Goal: Task Accomplishment & Management: Manage account settings

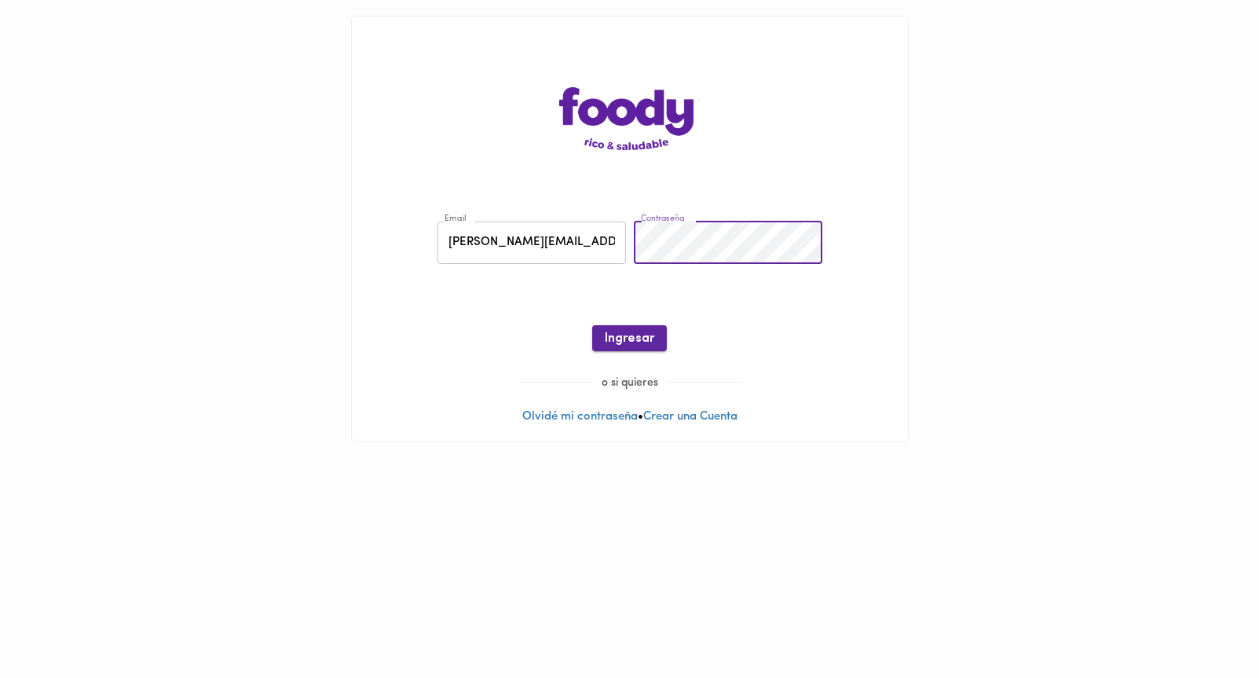
click at [627, 345] on span "Ingresar" at bounding box center [629, 338] width 49 height 15
click at [627, 345] on button "Ingresar" at bounding box center [629, 338] width 75 height 26
click at [632, 301] on link "Recuperar Clave" at bounding box center [630, 300] width 90 height 12
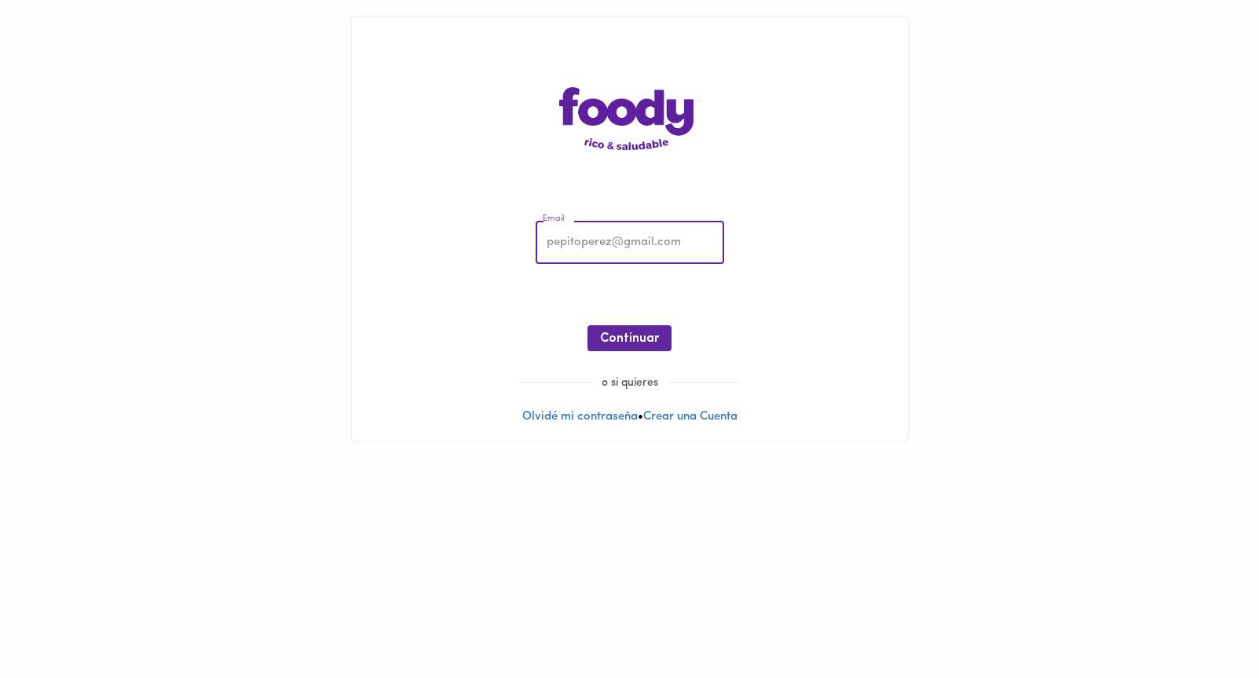
click at [613, 259] on input "email" at bounding box center [630, 242] width 188 height 43
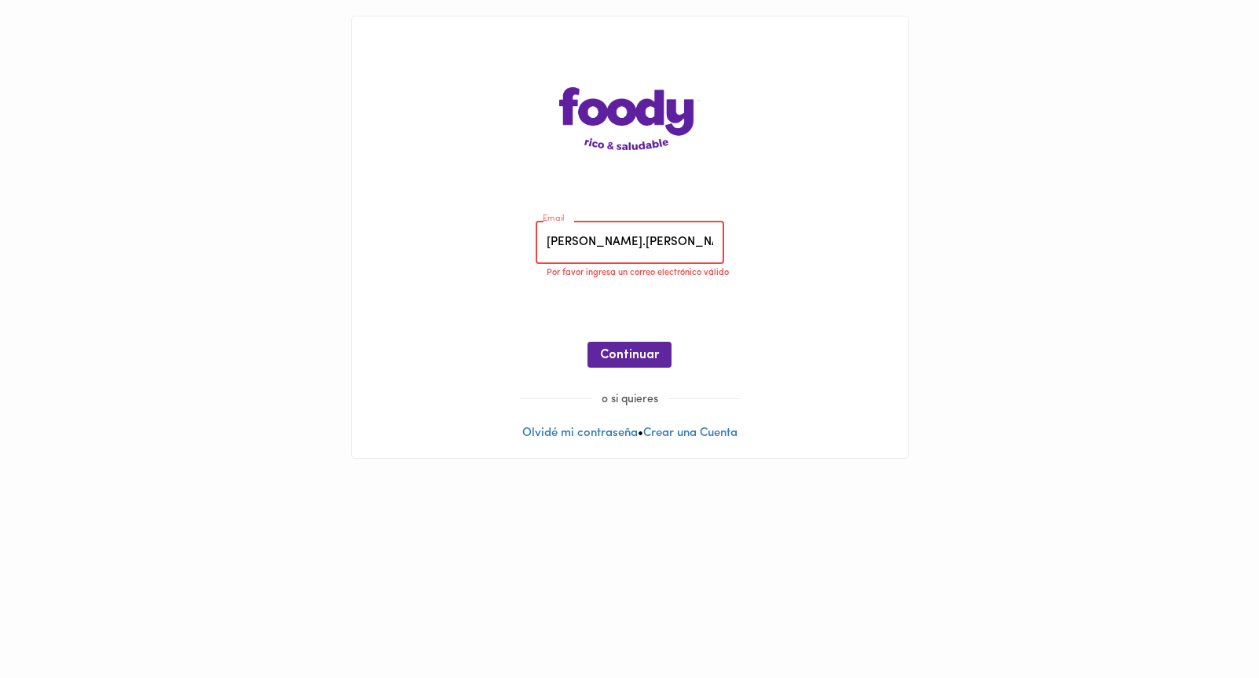
click at [694, 254] on input "felipe.celis" at bounding box center [630, 242] width 188 height 43
click at [687, 255] on input "felipe.celis" at bounding box center [630, 242] width 188 height 43
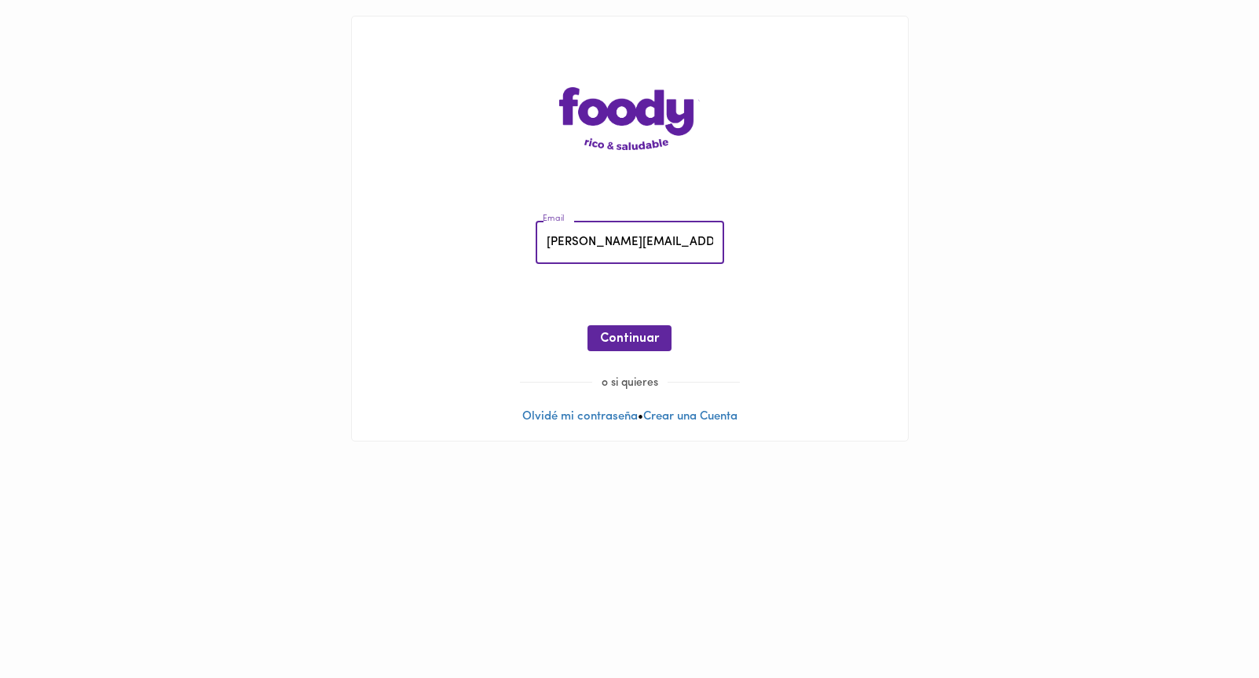
type input "felipe.celis@storicard.com"
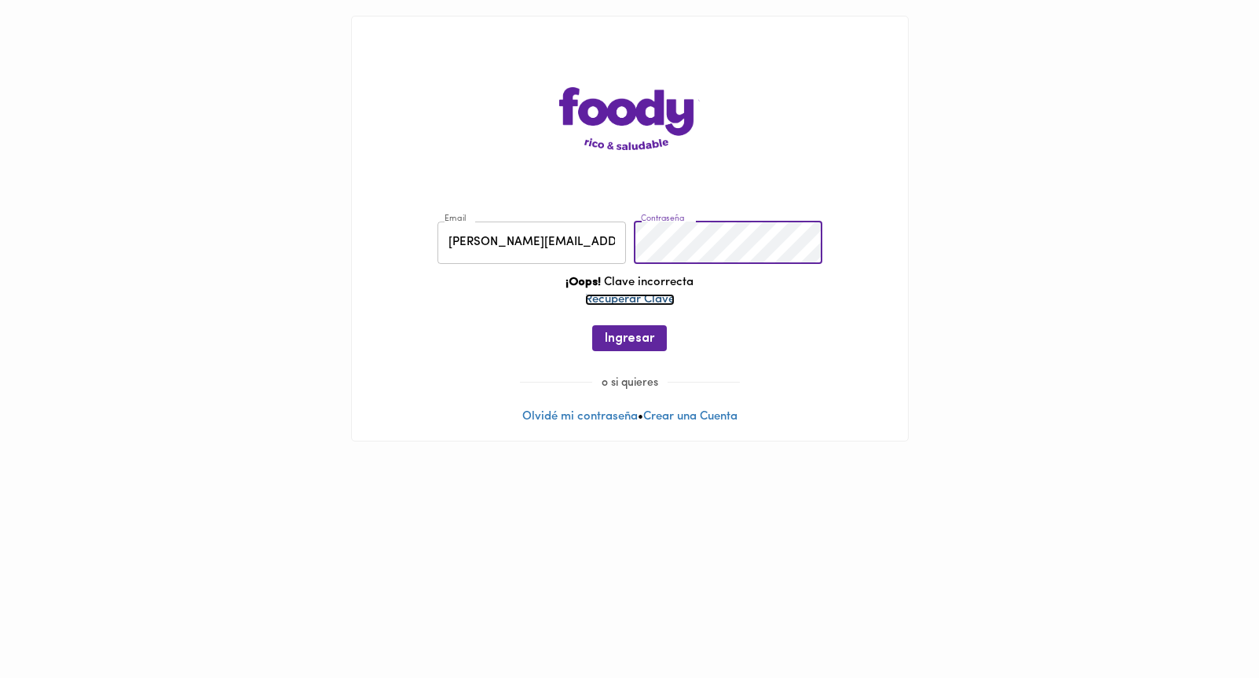
click at [664, 303] on link "Recuperar Clave" at bounding box center [630, 300] width 90 height 12
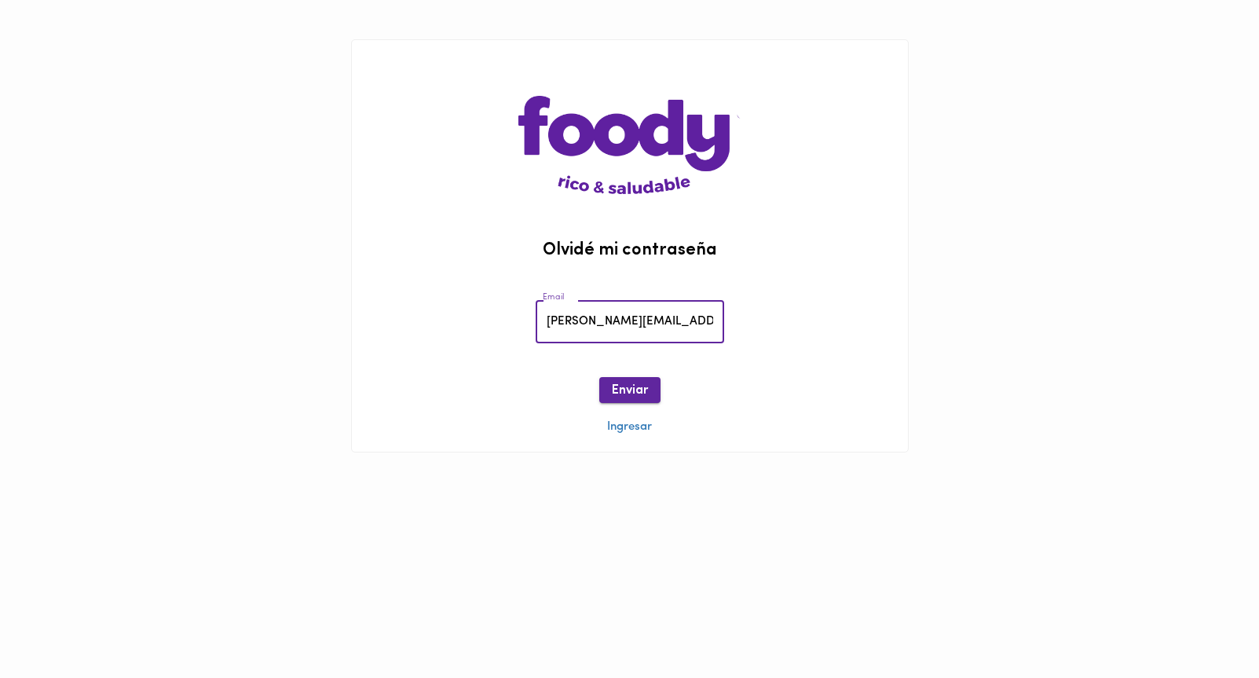
click at [643, 391] on span "Enviar" at bounding box center [630, 390] width 36 height 15
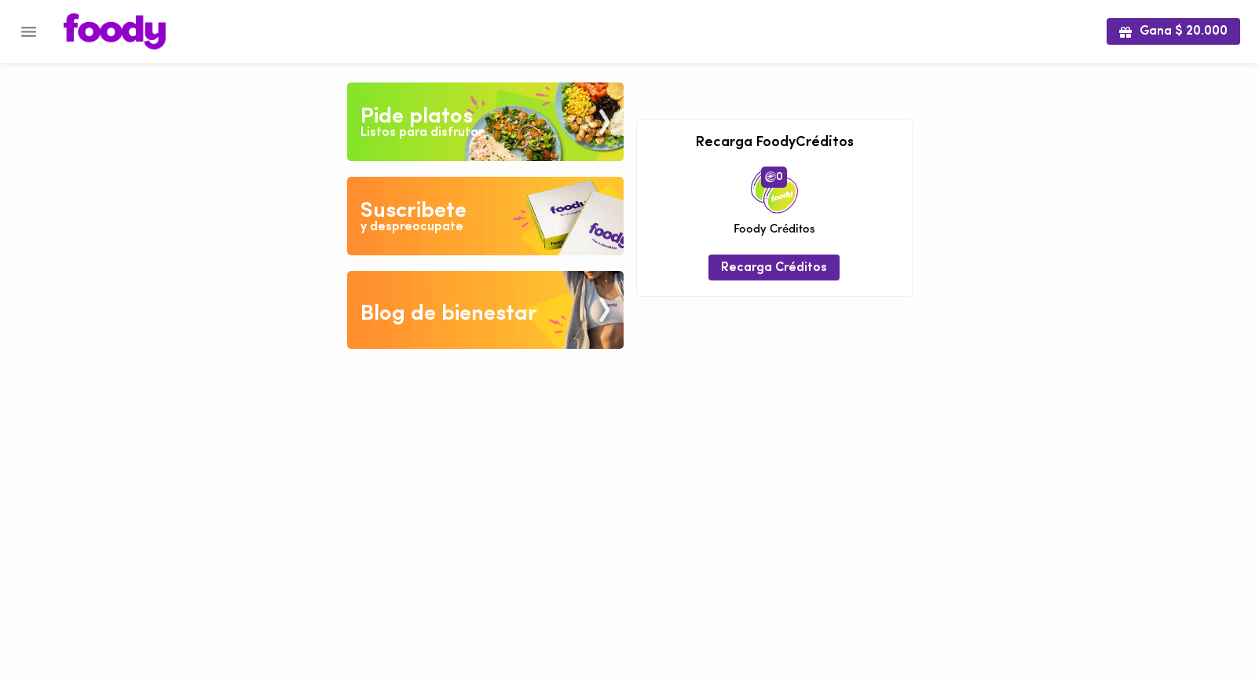
click at [481, 112] on img at bounding box center [485, 121] width 276 height 79
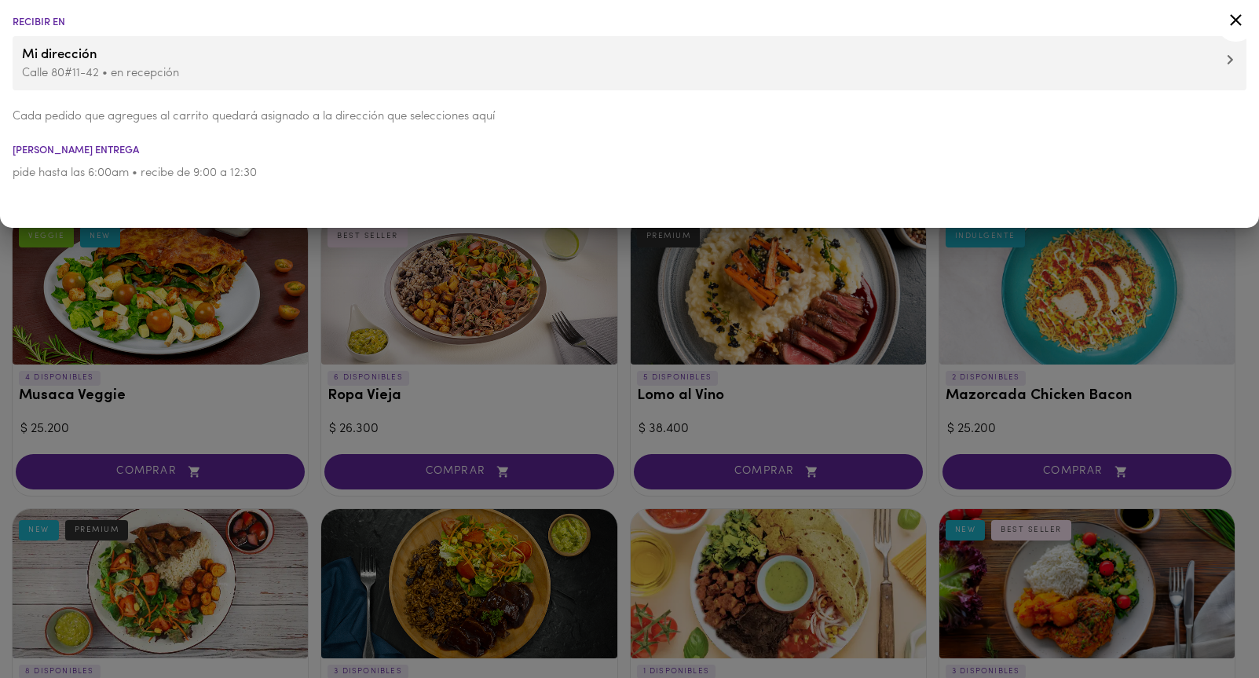
click at [265, 313] on div at bounding box center [629, 339] width 1259 height 678
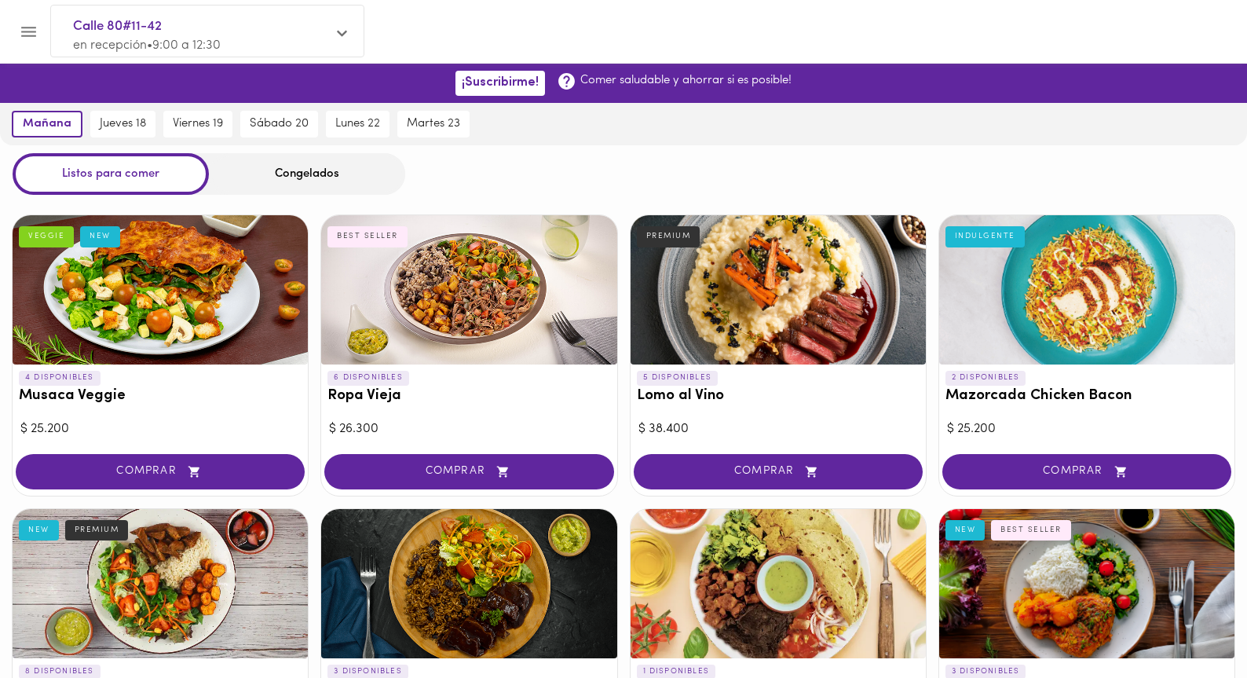
click at [298, 182] on div "Congelados" at bounding box center [307, 174] width 196 height 42
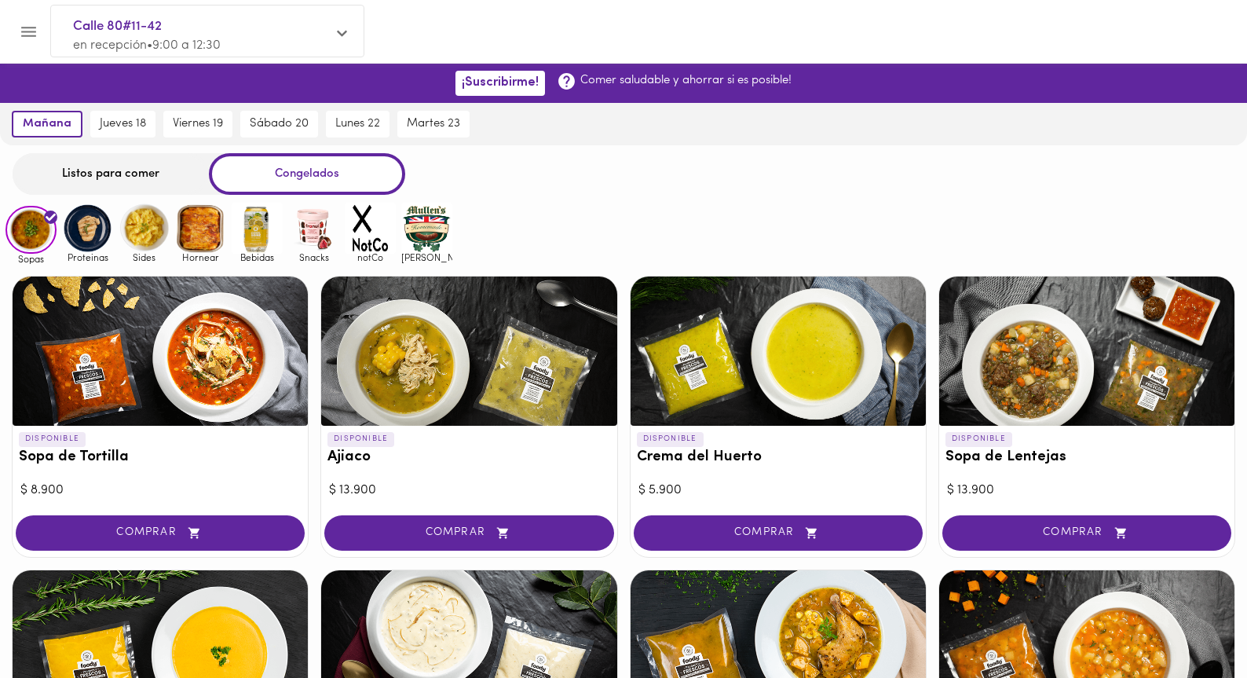
click at [79, 231] on img at bounding box center [87, 228] width 51 height 51
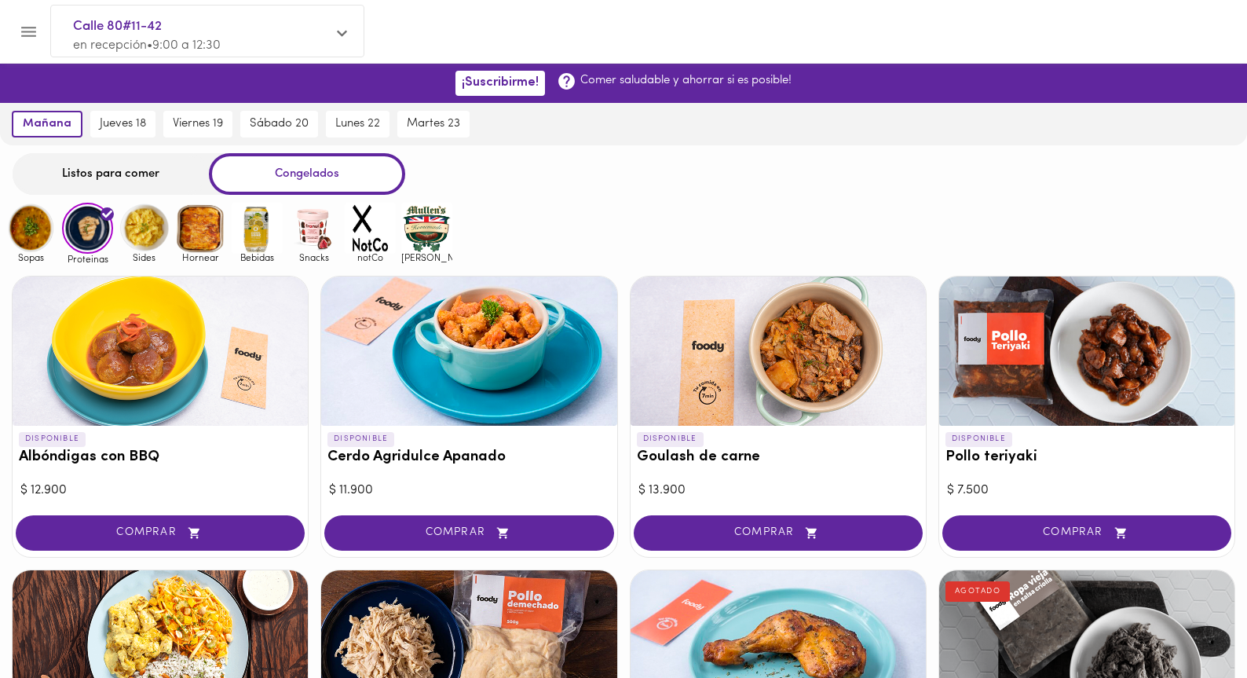
click at [134, 235] on img at bounding box center [144, 228] width 51 height 51
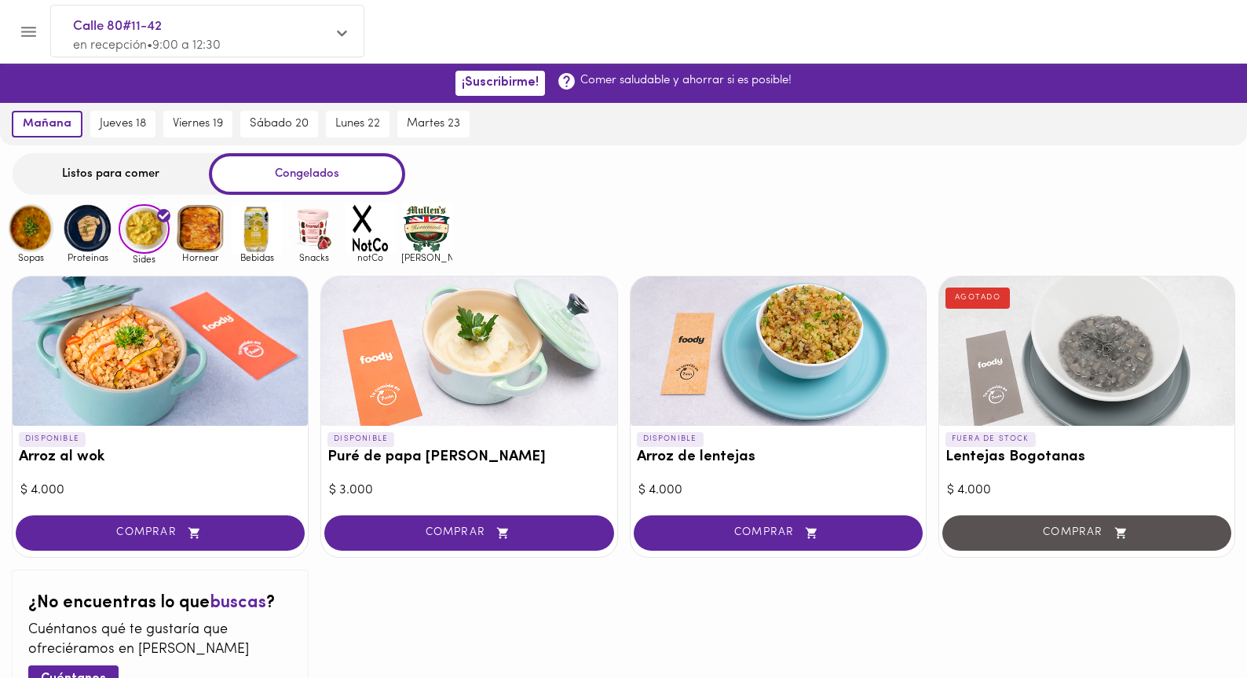
click at [203, 239] on img at bounding box center [200, 228] width 51 height 51
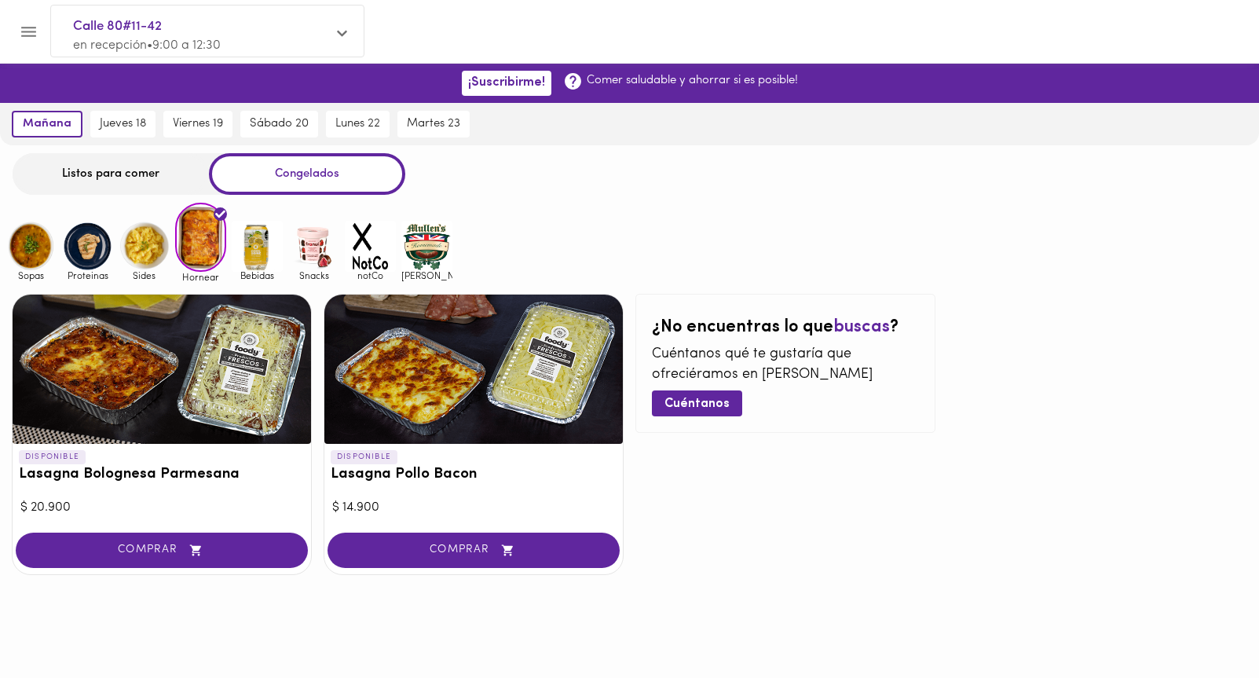
click at [246, 247] on img at bounding box center [257, 246] width 51 height 51
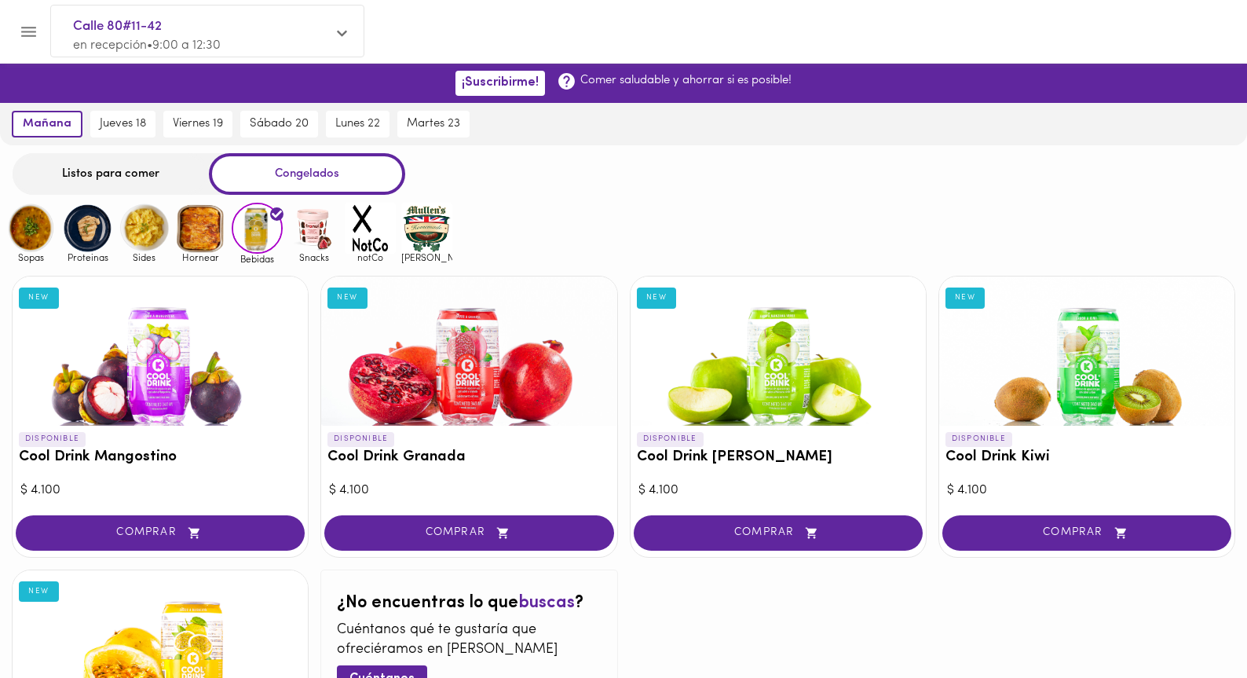
click at [304, 245] on img at bounding box center [313, 228] width 51 height 51
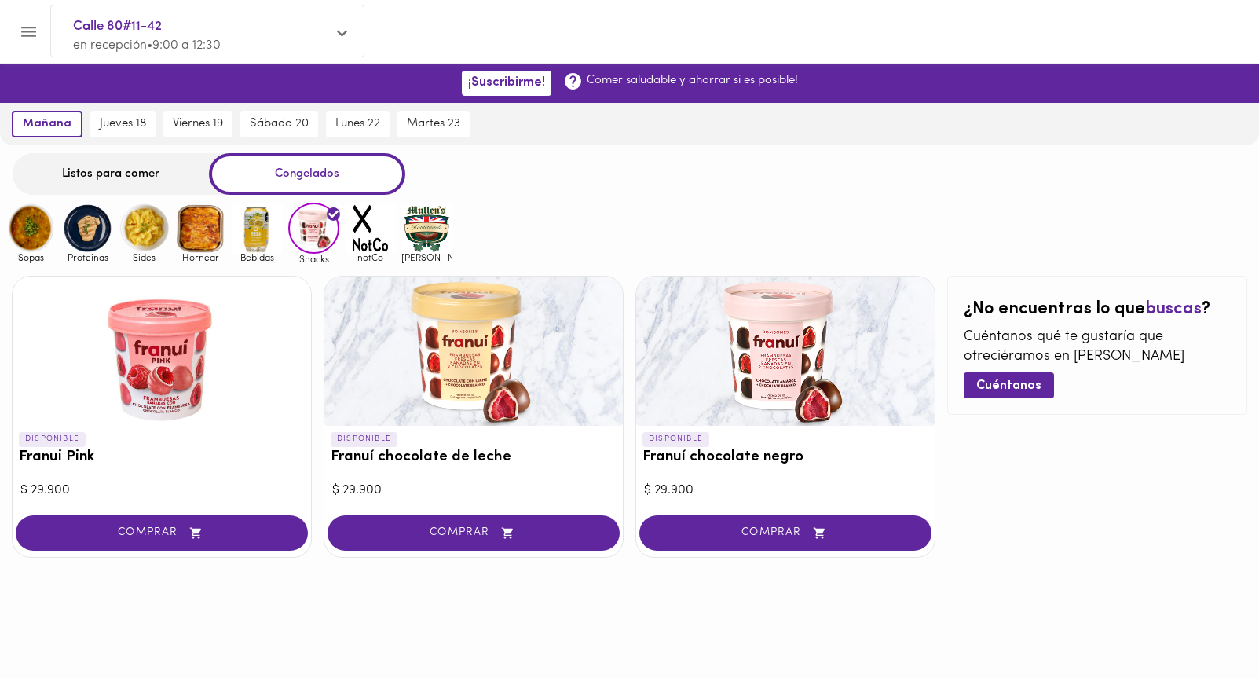
click at [360, 243] on img at bounding box center [370, 228] width 51 height 51
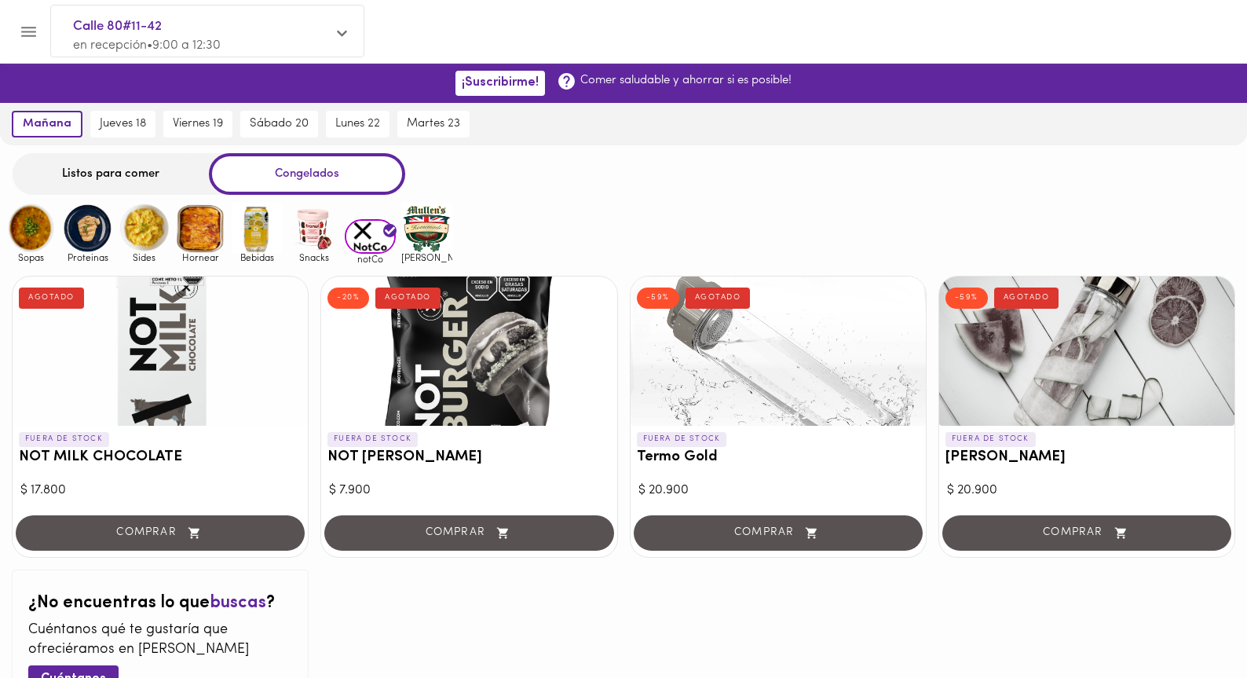
click at [412, 243] on img at bounding box center [426, 228] width 51 height 51
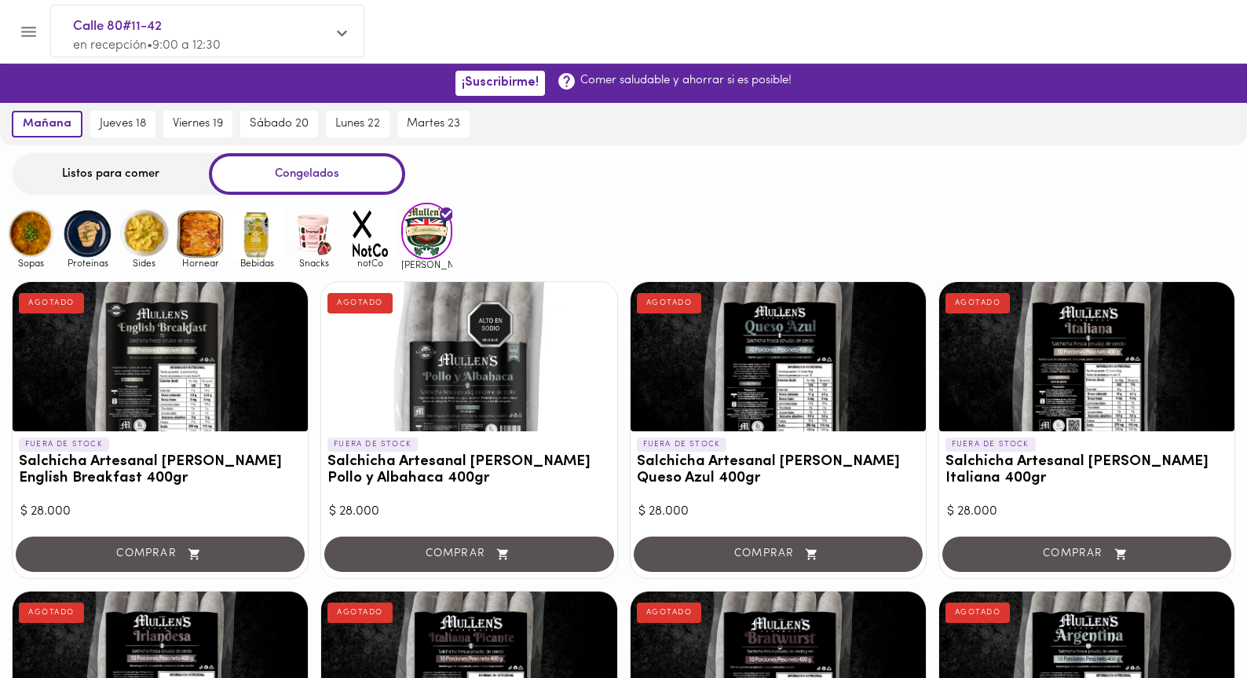
click at [98, 233] on img at bounding box center [87, 233] width 51 height 51
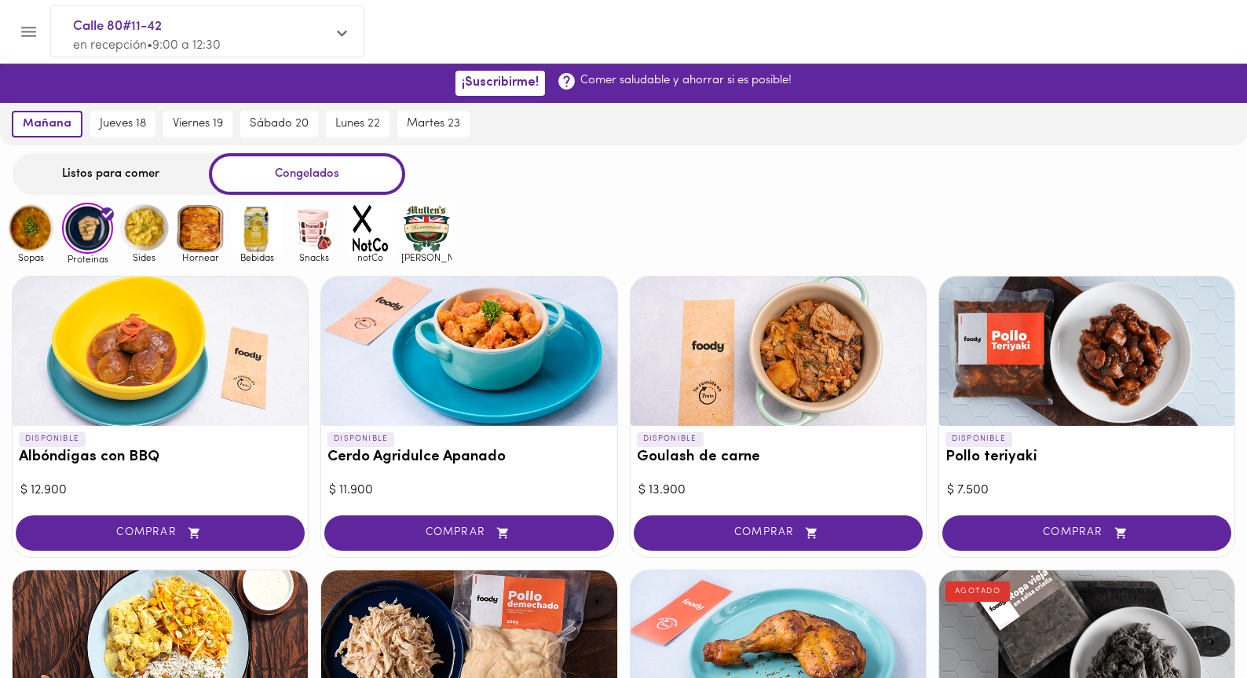
click at [49, 219] on img at bounding box center [30, 228] width 51 height 51
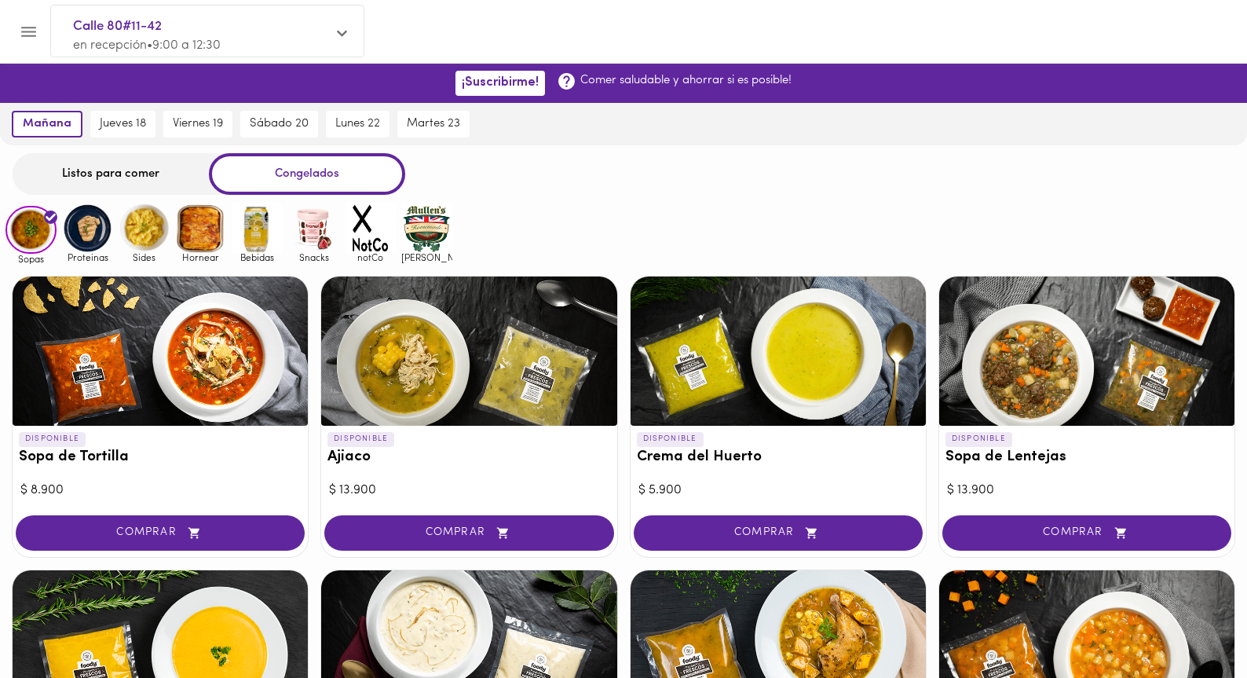
click at [107, 178] on div "Listos para comer" at bounding box center [111, 174] width 196 height 42
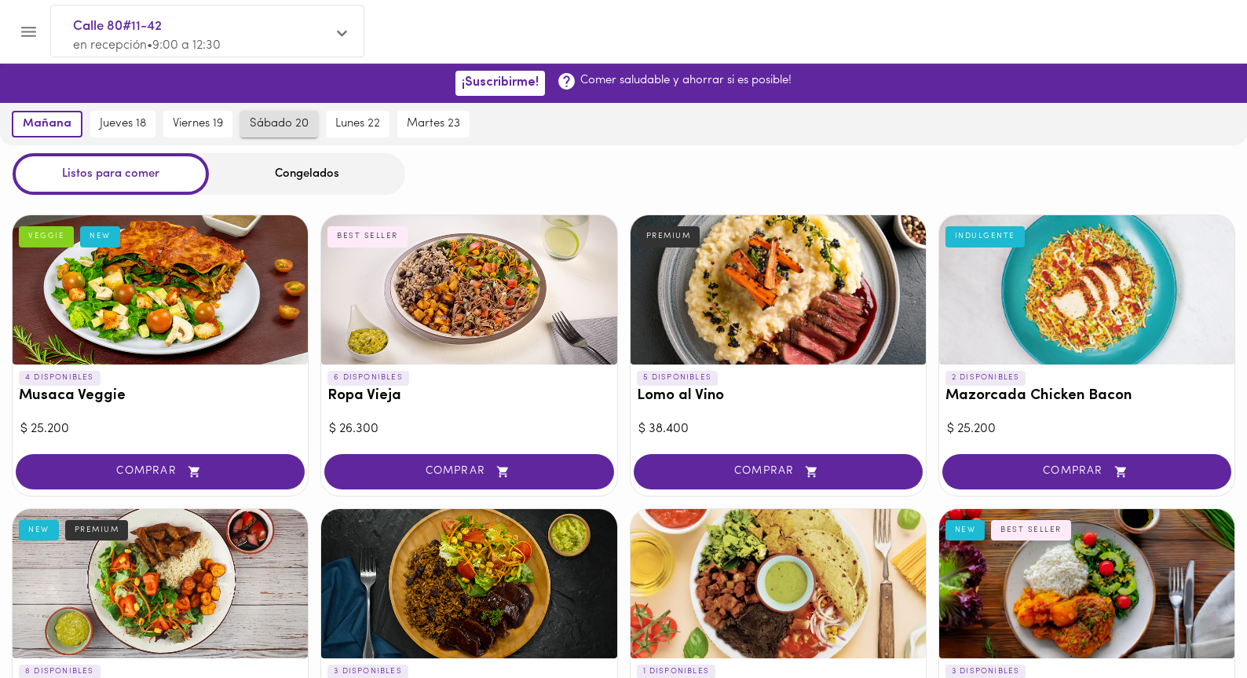
click at [301, 133] on button "sábado 20" at bounding box center [279, 124] width 78 height 27
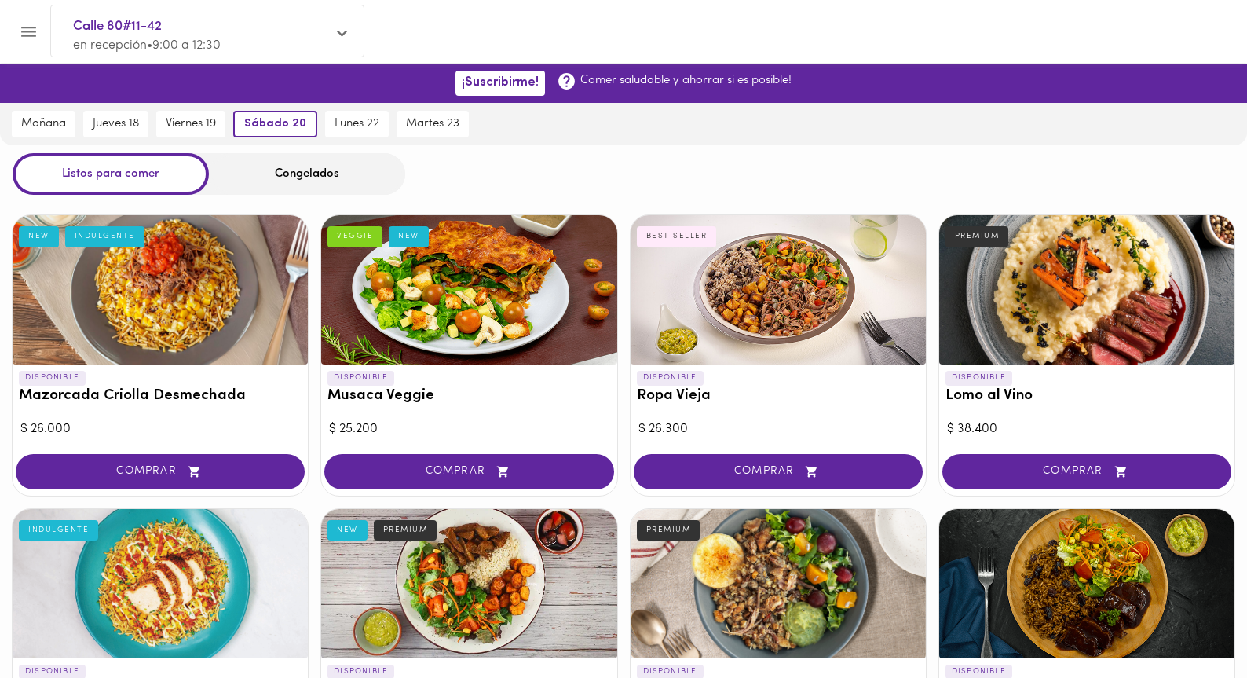
click at [284, 181] on div "Congelados" at bounding box center [307, 174] width 196 height 42
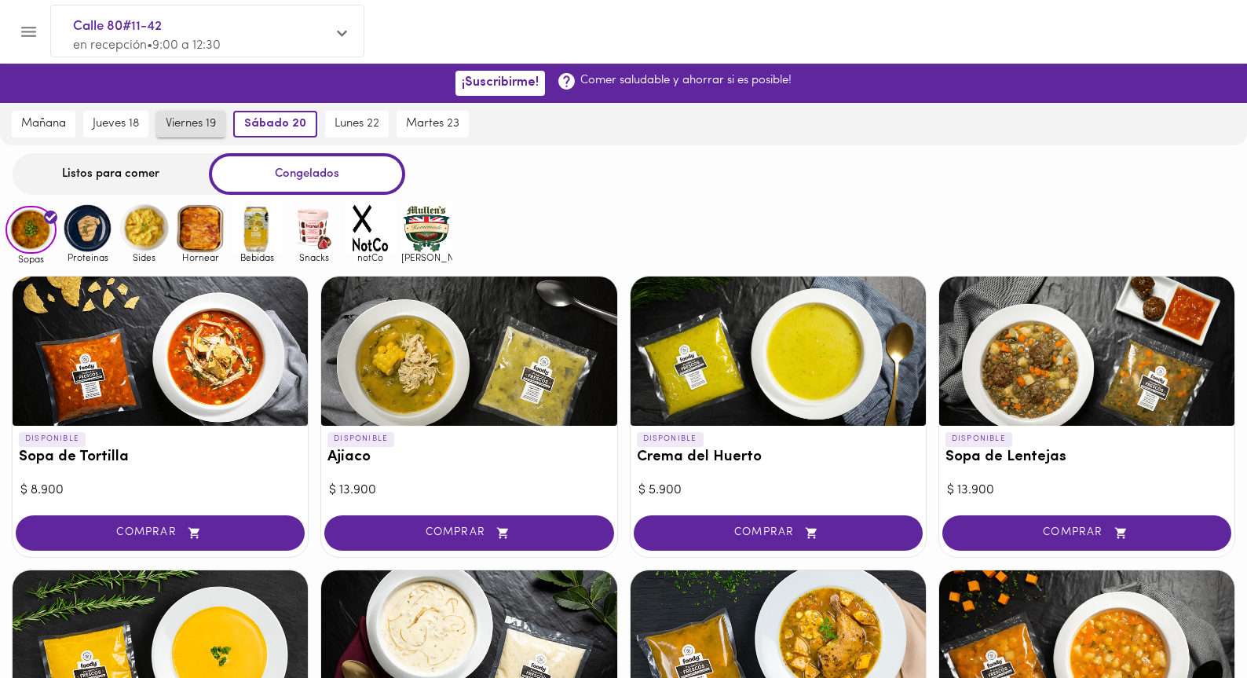
click at [210, 120] on span "viernes 19" at bounding box center [191, 124] width 50 height 14
click at [100, 232] on img at bounding box center [87, 228] width 51 height 51
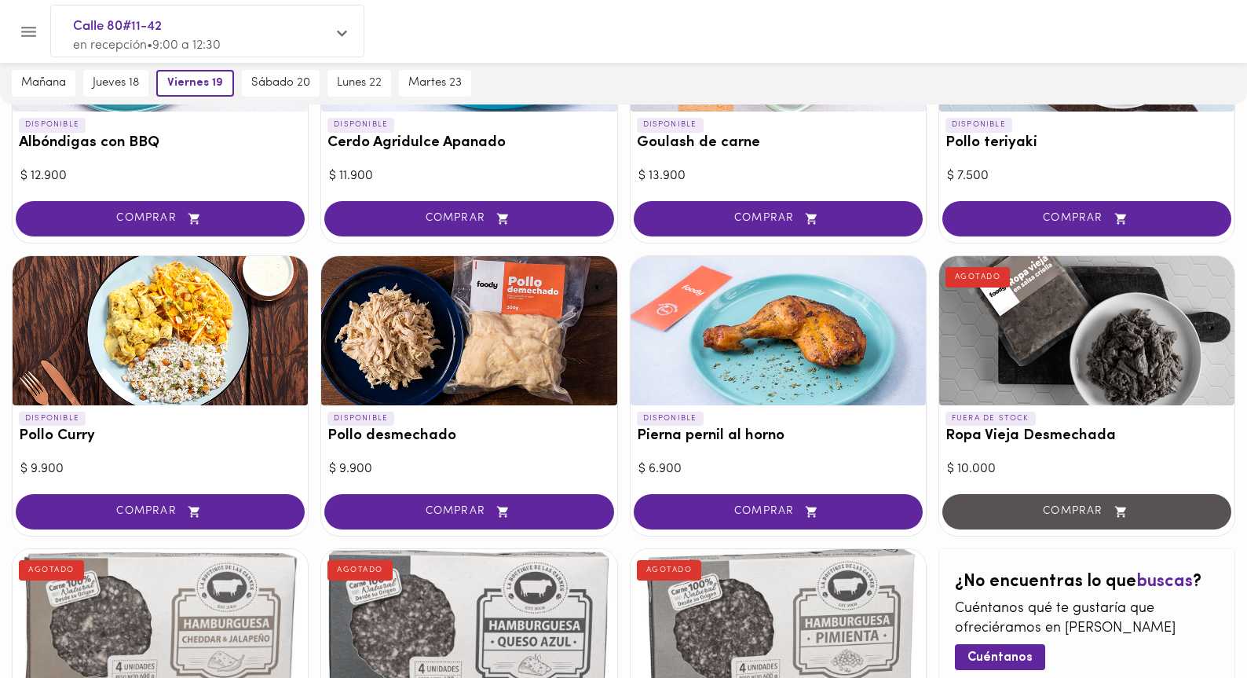
scroll to position [313, 0]
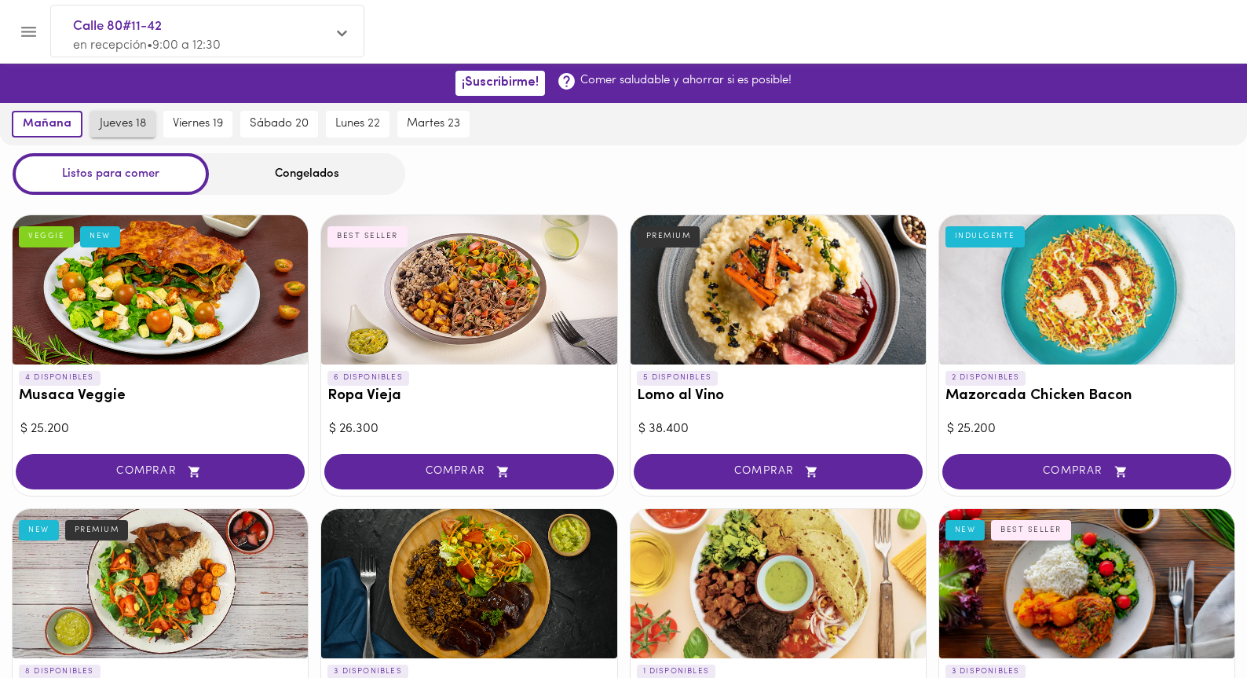
click at [101, 117] on span "jueves 18" at bounding box center [123, 124] width 46 height 14
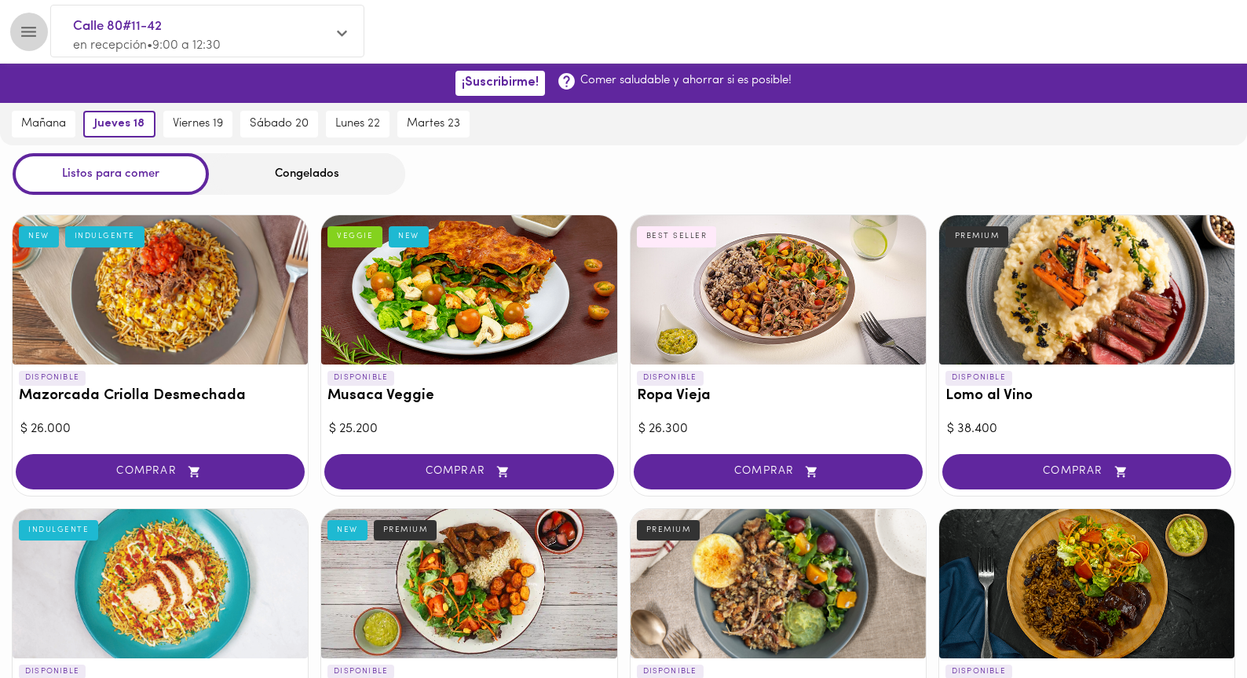
click at [33, 45] on button "Menu" at bounding box center [28, 32] width 38 height 38
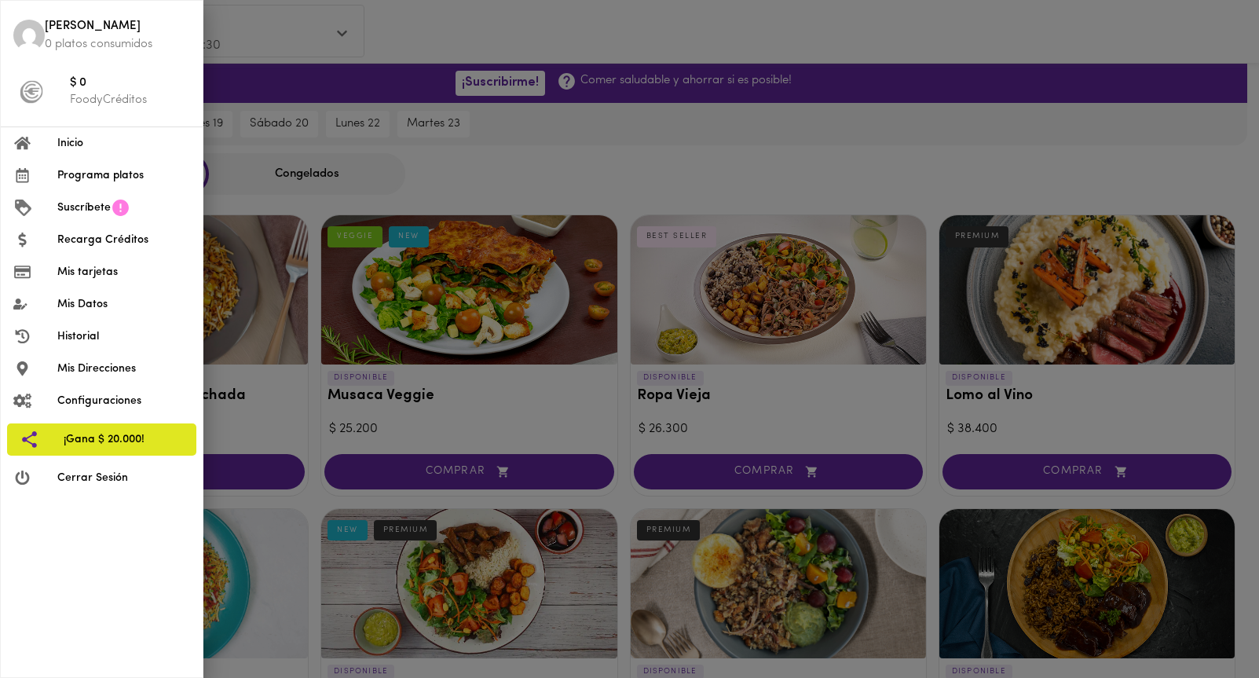
click at [123, 279] on span "Mis tarjetas" at bounding box center [123, 272] width 133 height 16
